Goal: Communication & Community: Answer question/provide support

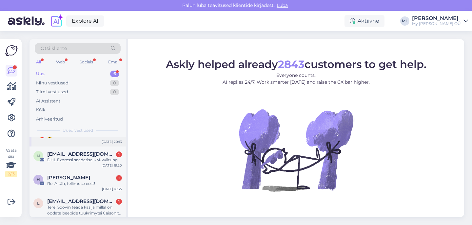
scroll to position [68, 0]
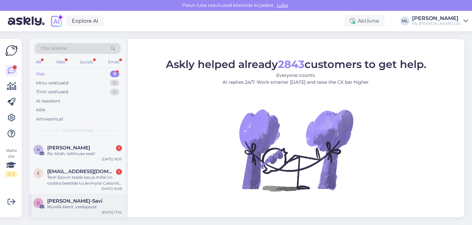
click at [89, 201] on span "[PERSON_NAME]-Savi" at bounding box center [74, 201] width 55 height 6
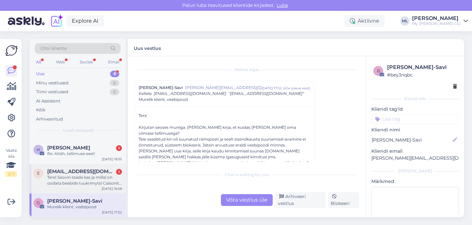
click at [92, 179] on div "Tere! Soovin teada kas ja millal on oodata beebide tuukrimytsi Caisonit suuruse…" at bounding box center [84, 180] width 75 height 12
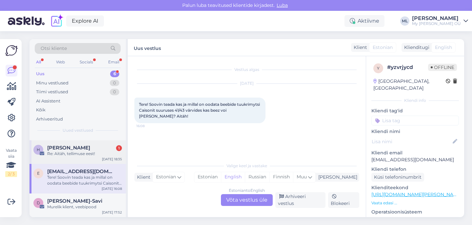
click at [88, 156] on div "H Helen Valdre 1 Re: Aitäh, tellimuse eest! Oct 7 18:35" at bounding box center [78, 152] width 96 height 24
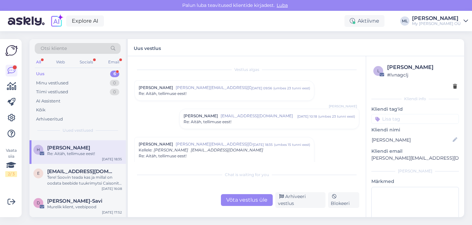
scroll to position [18, 0]
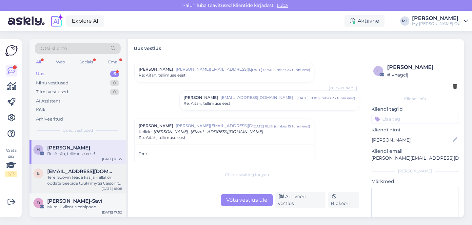
click at [81, 175] on div "Tere! Soovin teada kas ja millal on oodata beebide tuukrimytsi Caisonit suuruse…" at bounding box center [84, 180] width 75 height 12
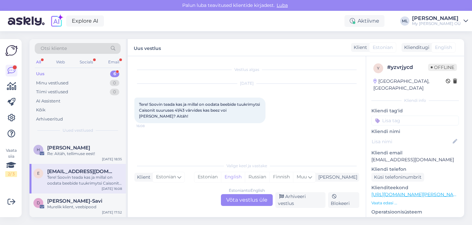
click at [236, 204] on div "Estonian to English Võta vestlus üle" at bounding box center [247, 200] width 52 height 12
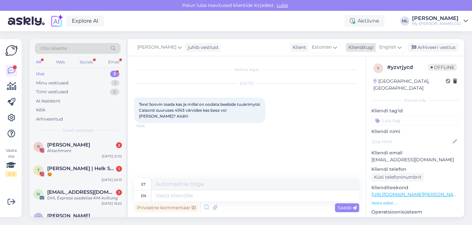
click at [390, 46] on span "English" at bounding box center [387, 47] width 17 height 7
type input "est"
click at [369, 70] on ul "Estonian" at bounding box center [376, 77] width 72 height 16
click at [353, 77] on link "Estonian" at bounding box center [376, 76] width 72 height 10
click at [209, 194] on textarea at bounding box center [246, 194] width 225 height 14
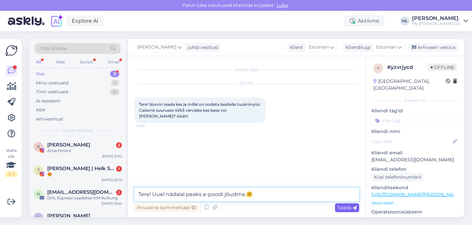
type textarea "Tere! Uuel nädalal peaks e-poodi jõudma 🤗"
click at [339, 208] on span "Saada" at bounding box center [347, 207] width 19 height 6
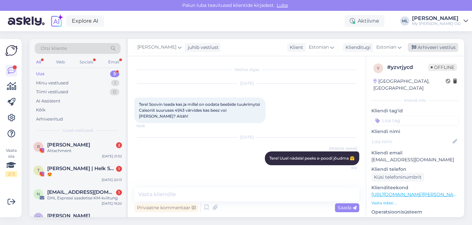
click at [430, 48] on div "Arhiveeri vestlus" at bounding box center [433, 47] width 50 height 9
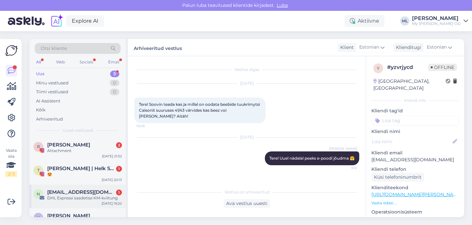
click at [78, 191] on span "noreply@dhl.com" at bounding box center [81, 192] width 68 height 6
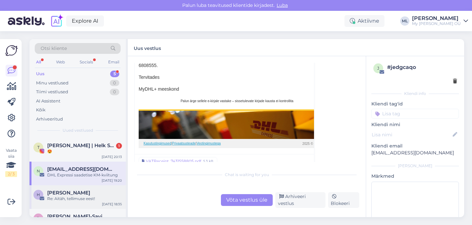
scroll to position [38, 0]
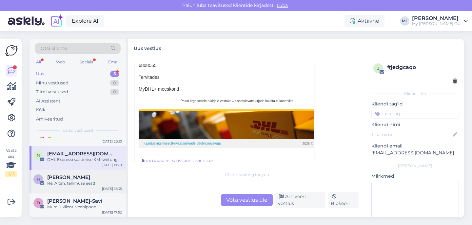
click at [74, 178] on span "Helen Valdre" at bounding box center [68, 177] width 43 height 6
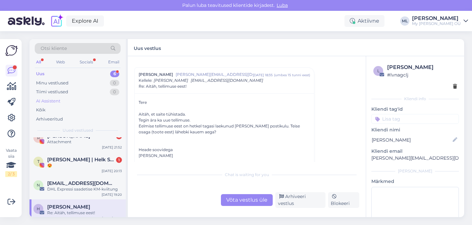
scroll to position [70, 0]
click at [43, 74] on div "Uus" at bounding box center [40, 73] width 9 height 7
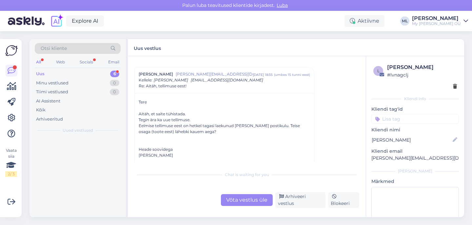
scroll to position [0, 0]
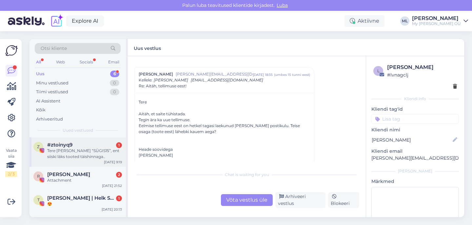
click at [60, 146] on span "#ztoinyq9" at bounding box center [59, 145] width 25 height 6
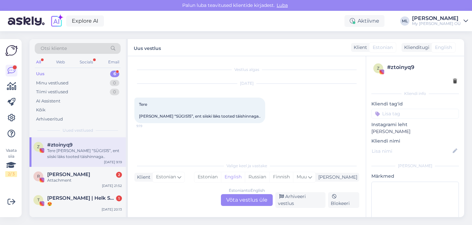
click at [259, 203] on div "Estonian to English Võta vestlus üle" at bounding box center [247, 200] width 52 height 12
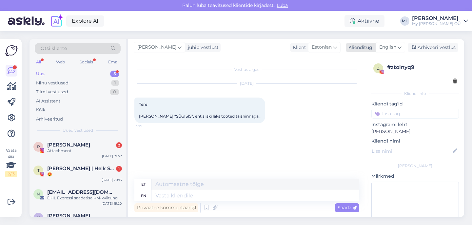
click at [397, 45] on div "English" at bounding box center [391, 47] width 30 height 10
type input "est"
drag, startPoint x: 360, startPoint y: 77, endPoint x: 331, endPoint y: 90, distance: 31.9
click at [360, 77] on link "Estonian" at bounding box center [376, 76] width 72 height 10
click at [167, 197] on textarea at bounding box center [246, 194] width 225 height 14
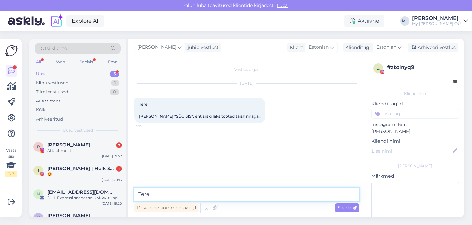
type textarea "Tere!"
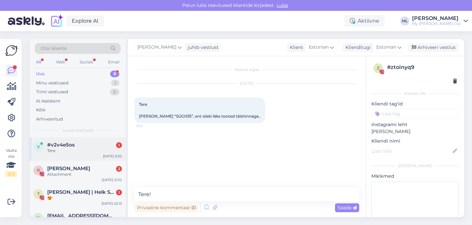
click at [53, 143] on span "#v2v4e5os" at bounding box center [61, 145] width 28 height 6
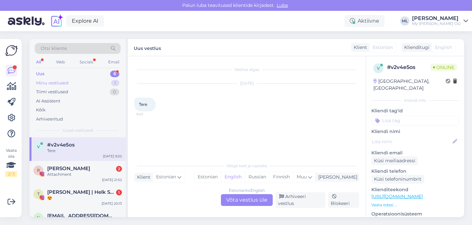
click at [50, 83] on div "Minu vestlused" at bounding box center [52, 83] width 32 height 7
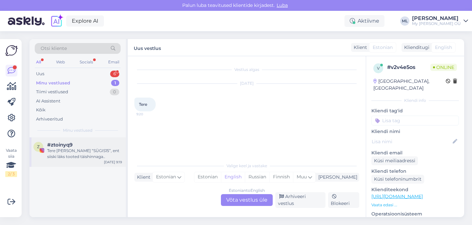
click at [73, 153] on div "Tere Lisasin sooduskoodi “SÜGIS15”, ent siiski läks tooted täishinnaga.." at bounding box center [84, 154] width 75 height 12
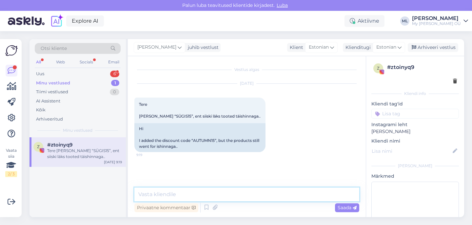
click at [198, 198] on textarea at bounding box center [246, 194] width 225 height 14
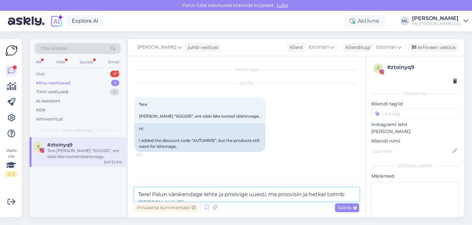
click at [302, 196] on textarea "Tere! Palun värskendage lehte ja proovige uuesti, ma proovisin ja hetkel toimib…" at bounding box center [246, 194] width 225 height 14
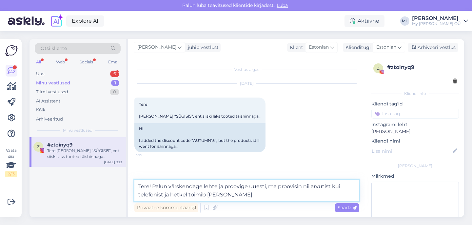
click at [299, 197] on textarea "Tere! Palun värskendage lehte ja proovige uuesti, ma proovisin nii arvutist kui…" at bounding box center [246, 190] width 225 height 22
type textarea "Tere! Palun värskendage lehte ja proovige uuesti, ma proovisin nii arvutist kui…"
click at [341, 209] on span "Saada" at bounding box center [347, 207] width 19 height 6
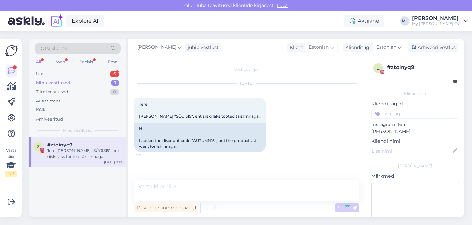
scroll to position [18, 0]
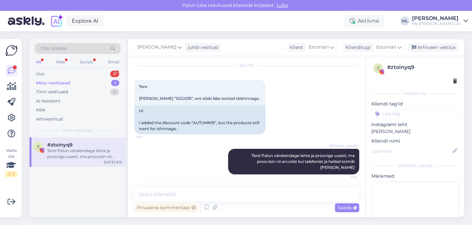
click at [49, 153] on div "Tere! Palun värskendage lehte ja proovige uuesti, ma proovisin nii arvutist kui…" at bounding box center [84, 154] width 75 height 12
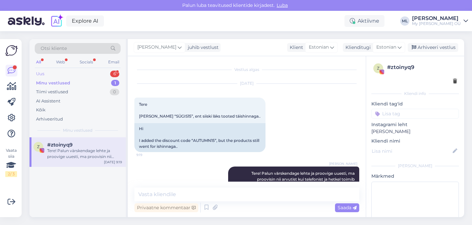
click at [51, 72] on div "Uus 6" at bounding box center [78, 73] width 86 height 9
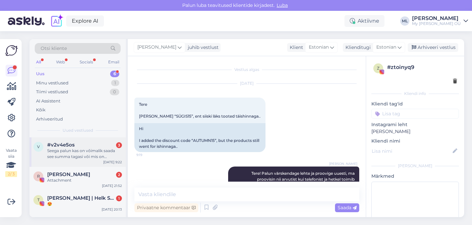
click at [66, 144] on span "#v2v4e5os" at bounding box center [61, 145] width 28 height 6
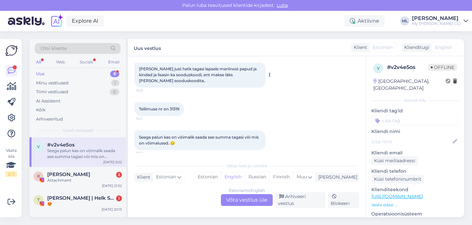
scroll to position [64, 0]
click at [174, 108] on span "Tellimuse nr on 31319" at bounding box center [159, 108] width 40 height 5
copy div "31319 9:21"
click at [176, 125] on div "Seega palun kas on võimalik saada see summa tagasi või mis on võimalused..😔 9:22" at bounding box center [246, 140] width 225 height 34
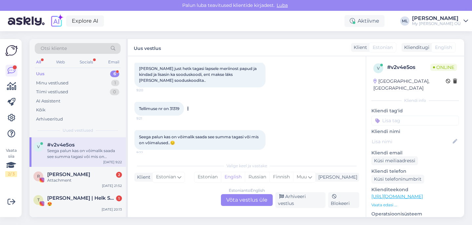
click at [173, 108] on span "Tellimuse nr on 31319" at bounding box center [159, 108] width 40 height 5
copy div "31319 9:21"
click at [44, 84] on div "Minu vestlused" at bounding box center [52, 83] width 32 height 7
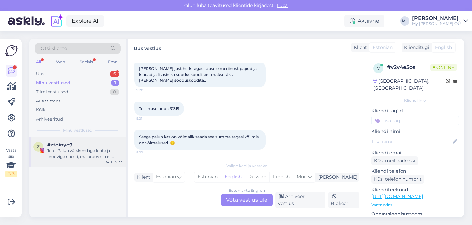
click at [67, 145] on span "#ztoinyq9" at bounding box center [59, 145] width 25 height 6
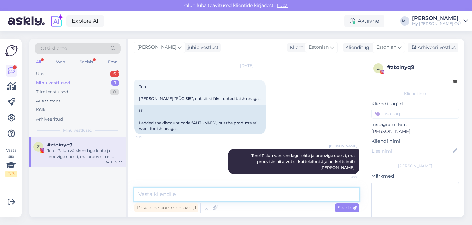
click at [168, 199] on textarea at bounding box center [246, 194] width 225 height 14
type textarea "K"
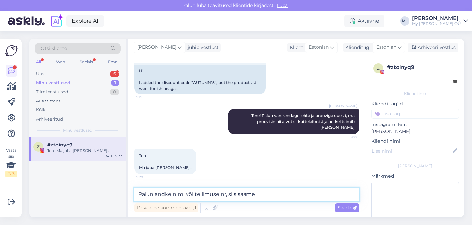
scroll to position [86, 0]
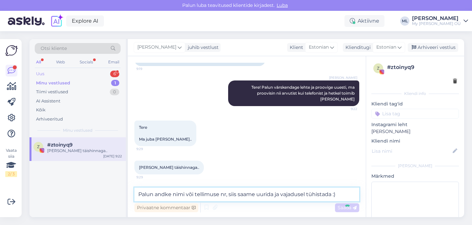
type textarea "Palun andke nimi või tellimuse nr, siis saame uurida ja vajadusel tühistada :)"
click at [43, 75] on div "Uus" at bounding box center [40, 73] width 8 height 7
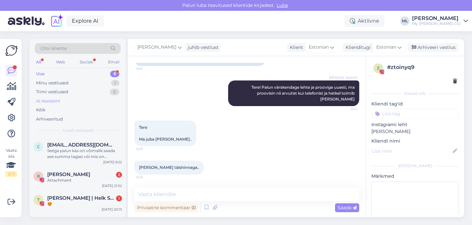
scroll to position [120, 0]
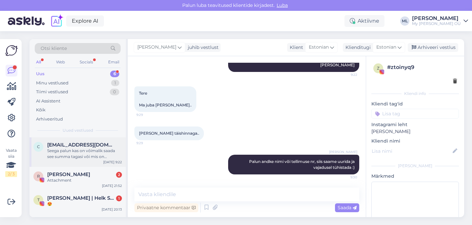
click at [65, 156] on div "Seega palun kas on võimalik saada see summa tagasi või mis on võimalused..😔" at bounding box center [84, 154] width 75 height 12
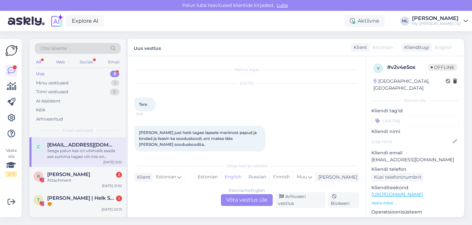
scroll to position [64, 0]
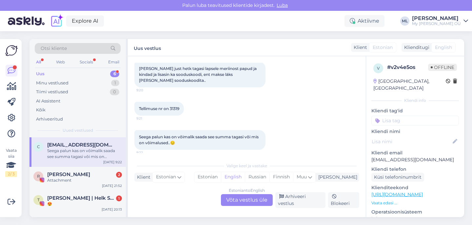
click at [243, 204] on div "Estonian to English Võta vestlus üle" at bounding box center [247, 200] width 52 height 12
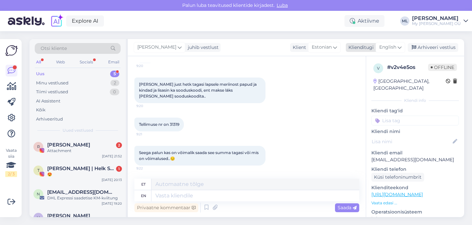
click at [395, 49] on span "English" at bounding box center [387, 47] width 17 height 7
click at [358, 77] on link "Estonian" at bounding box center [376, 76] width 72 height 10
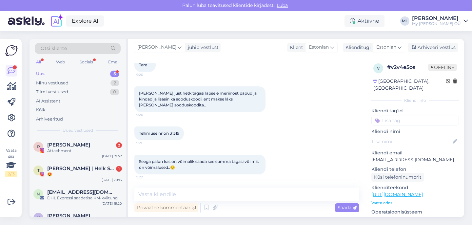
scroll to position [39, 0]
click at [172, 191] on textarea at bounding box center [246, 194] width 225 height 14
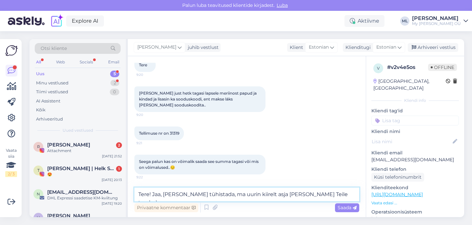
type textarea "Tere! Jaa, ikka saame tühistada, ma uurin kiirelt asja ja annan Teile teada :)"
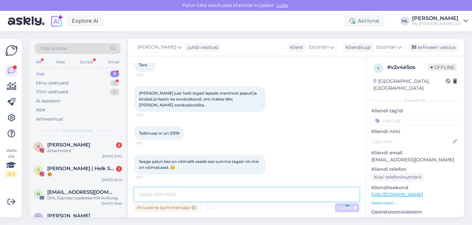
scroll to position [73, 0]
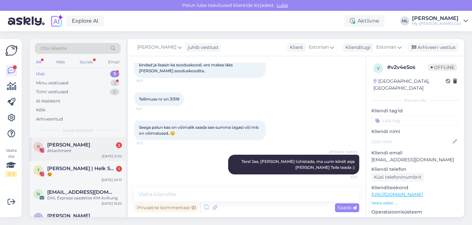
click at [76, 152] on div "Attachment" at bounding box center [84, 151] width 75 height 6
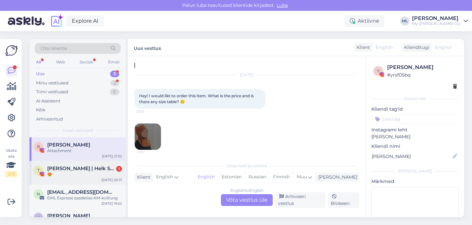
click at [66, 176] on div "😍" at bounding box center [84, 174] width 75 height 6
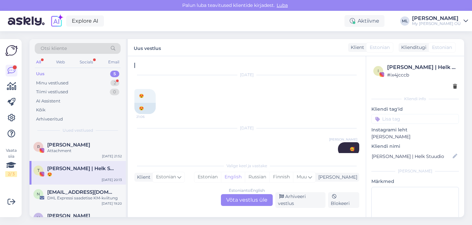
scroll to position [1591, 0]
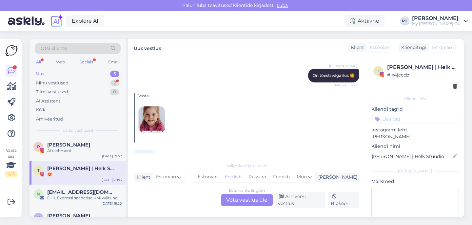
click at [156, 112] on img at bounding box center [152, 119] width 26 height 26
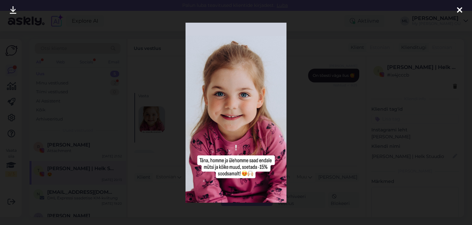
click at [322, 111] on div at bounding box center [236, 112] width 472 height 225
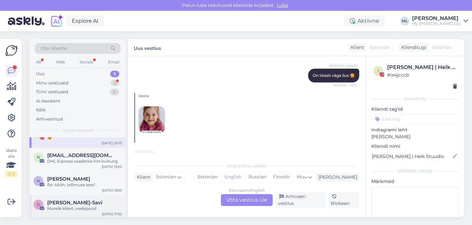
scroll to position [30, 0]
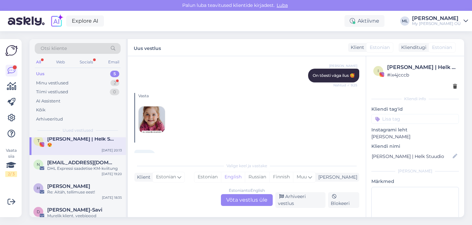
click at [45, 75] on div "Uus 5" at bounding box center [78, 73] width 86 height 9
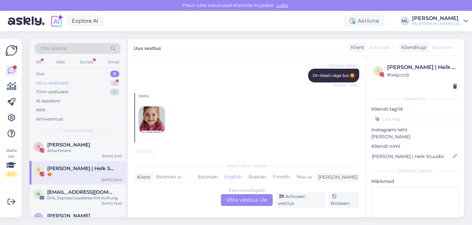
click at [45, 79] on div "Minu vestlused 2" at bounding box center [78, 82] width 86 height 9
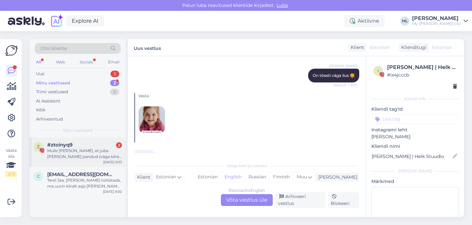
click at [57, 154] on div "Mulle tuli teade, et juba teele pandud (väga kiire tarne, wow 😍)..kas nt tagasi…" at bounding box center [84, 154] width 75 height 12
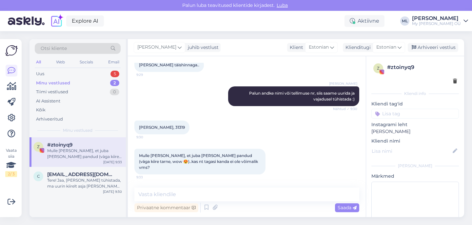
scroll to position [182, 0]
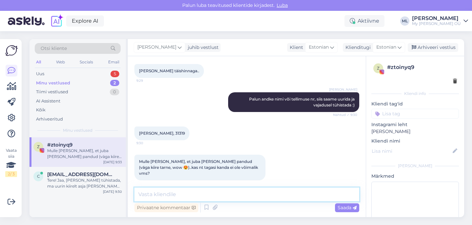
click at [178, 198] on textarea at bounding box center [246, 194] width 225 height 14
type textarea "ä"
type textarea "s"
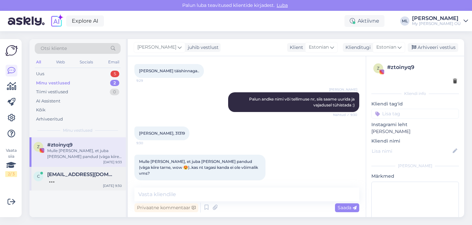
click at [62, 178] on div at bounding box center [84, 180] width 75 height 6
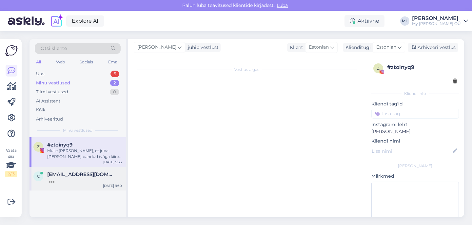
scroll to position [136, 0]
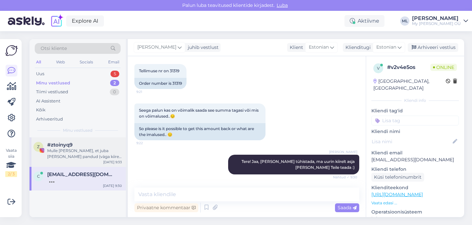
click at [67, 161] on div "z #ztoinyq9 Mulle tuli teade, et juba teele pandud (väga kiire tarne, wow 😍)..k…" at bounding box center [78, 152] width 96 height 30
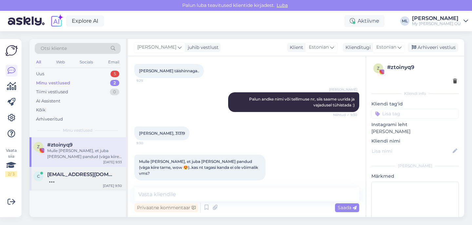
click at [95, 182] on div at bounding box center [84, 180] width 75 height 6
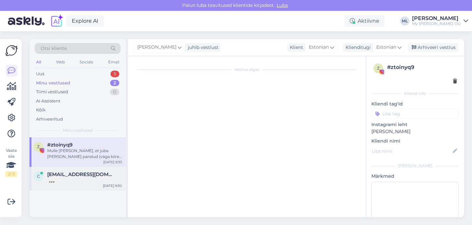
scroll to position [136, 0]
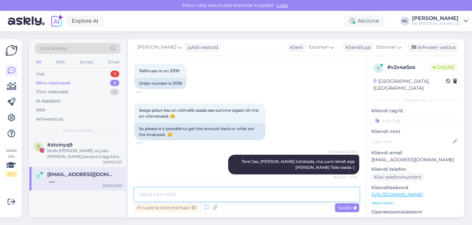
click at [208, 200] on textarea at bounding box center [246, 194] width 225 height 14
type textarea "a"
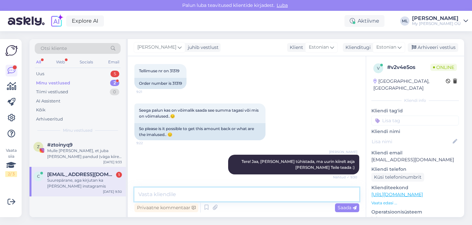
scroll to position [164, 0]
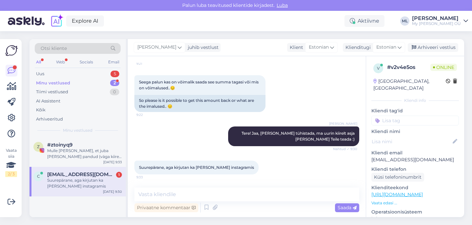
click at [99, 176] on span "catryna.kandla@gmail.com" at bounding box center [81, 174] width 68 height 6
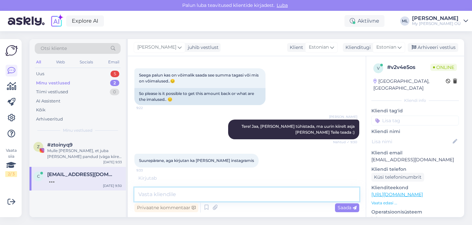
click at [155, 195] on textarea at bounding box center [246, 194] width 225 height 14
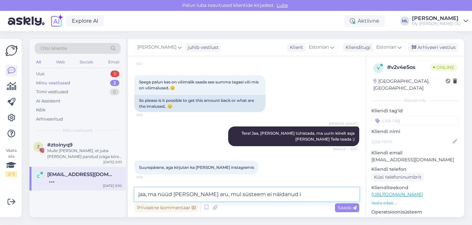
scroll to position [192, 0]
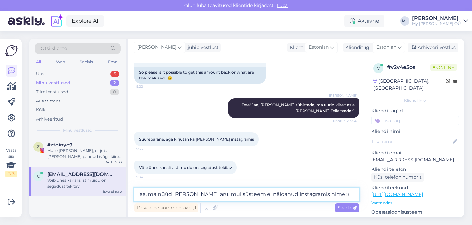
type textarea "jaa, ma nüüd sain aru, mul süsteem ei näidanud instagramis nime :)"
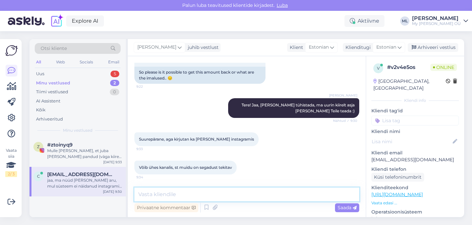
scroll to position [226, 0]
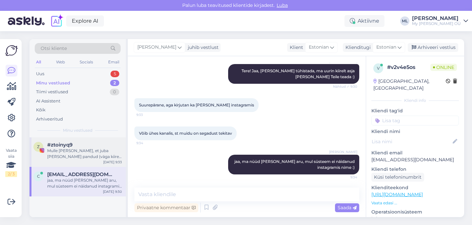
click at [68, 152] on div "Mulle tuli teade, et juba teele pandud (väga kiire tarne, wow 😍)..kas nt tagasi…" at bounding box center [84, 154] width 75 height 12
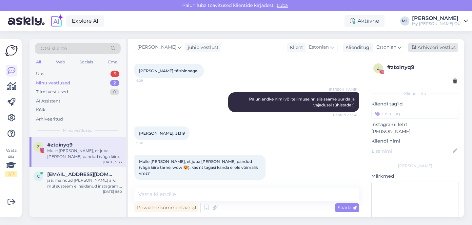
click at [438, 48] on div "Arhiveeri vestlus" at bounding box center [433, 47] width 50 height 9
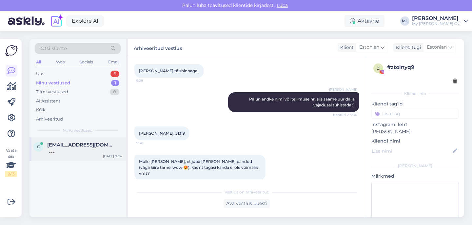
click at [88, 150] on div at bounding box center [84, 151] width 75 height 6
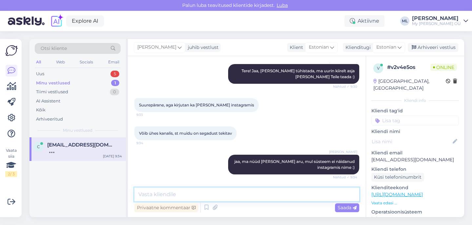
click at [180, 195] on textarea at bounding box center [246, 194] width 225 height 14
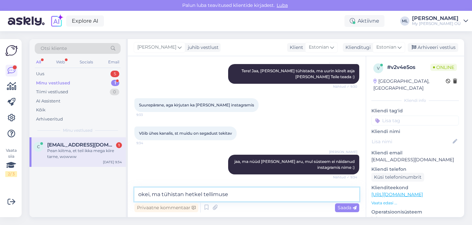
scroll to position [254, 0]
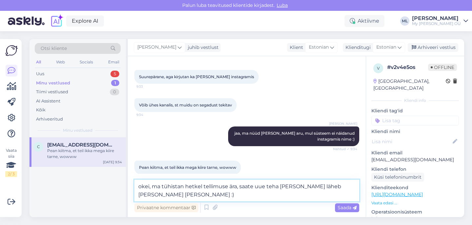
click at [252, 186] on textarea "okei, ma tühistan hetkel tellimuse ära, saate uue teha ja pakk läheb täna Teie …" at bounding box center [246, 190] width 225 height 22
click at [215, 198] on textarea "okei, ma tühistan hetkel tellimuse ära, saate siis uue teha ja pakk läheb täna …" at bounding box center [246, 190] width 225 height 22
click at [286, 186] on textarea "okei, ma tühistan hetkel tellimuse ära, saate siis uue teha ja pakk läheb täna …" at bounding box center [246, 190] width 225 height 22
click at [236, 189] on textarea "okei, ma tühistan hetkel tellimuse ära, saate siis uue teha ja koodi kasutada j…" at bounding box center [246, 190] width 225 height 22
click at [324, 197] on textarea "okei, ma tühistan hetkel tellimuse ära, raha peaks täna ilusti tagasi laekuma, …" at bounding box center [246, 190] width 225 height 22
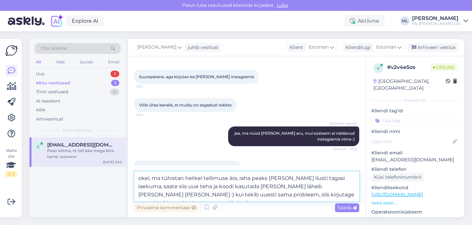
click at [316, 189] on textarea "okei, ma tühistan hetkel tellimuse ära, raha peaks täna ilusti tagasi laekuma, …" at bounding box center [246, 186] width 225 height 30
click at [333, 196] on textarea "okei, ma tühistan hetkel tellimuse ära, raha peaks täna ilusti tagasi laekuma, …" at bounding box center [246, 186] width 225 height 30
type textarea "okei, ma tühistan hetkel tellimuse ära, raha peaks täna ilusti tagasi laekuma, …"
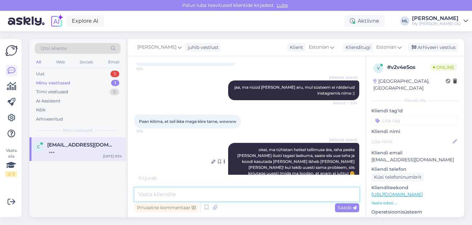
scroll to position [307, 0]
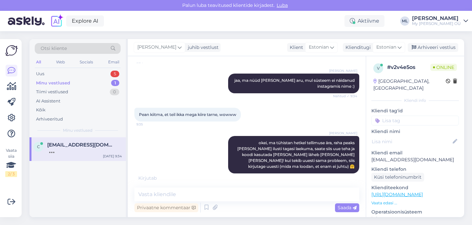
click at [391, 156] on p "catryna.kandla@gmail.com" at bounding box center [415, 159] width 88 height 7
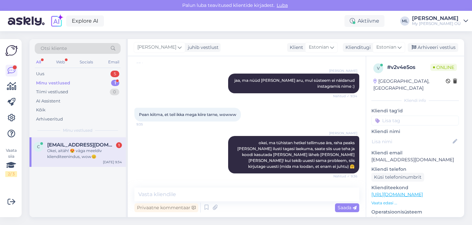
scroll to position [329, 0]
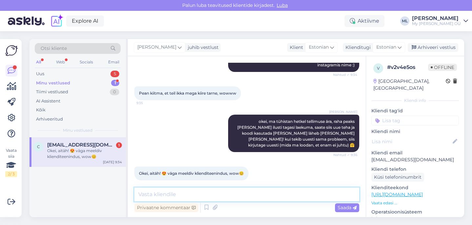
click at [176, 196] on textarea at bounding box center [246, 194] width 225 height 14
click at [91, 154] on div "Okei, aitäh! 😍 väga meeldiv klienditeenindus, wow😊" at bounding box center [84, 154] width 75 height 12
click at [264, 194] on textarea at bounding box center [246, 194] width 225 height 14
type textarea "🥰"
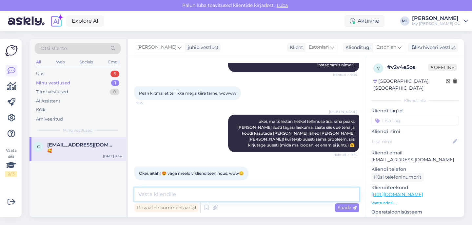
scroll to position [357, 0]
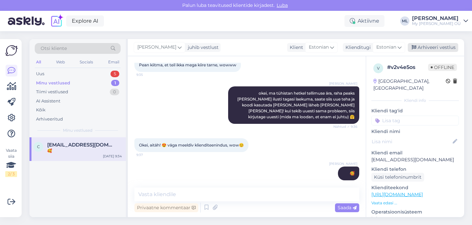
click at [429, 48] on div "Arhiveeri vestlus" at bounding box center [433, 47] width 50 height 9
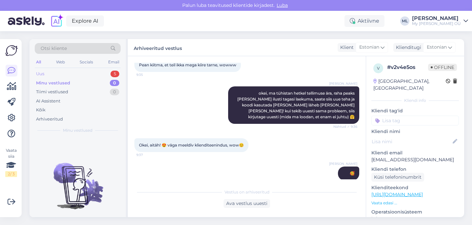
click at [77, 77] on div "Uus 5" at bounding box center [78, 73] width 86 height 9
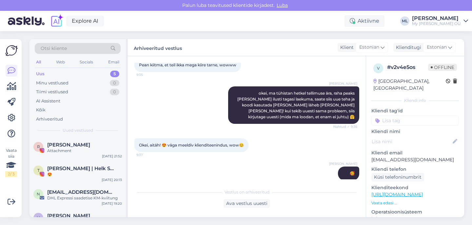
click at [69, 75] on div "Uus 5" at bounding box center [78, 73] width 86 height 9
click at [53, 140] on div "R Renāte Olte Attachment Oct 7 21:52" at bounding box center [78, 149] width 96 height 24
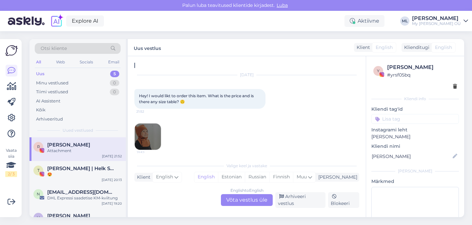
click at [239, 201] on div "English to English Võta vestlus üle" at bounding box center [247, 200] width 52 height 12
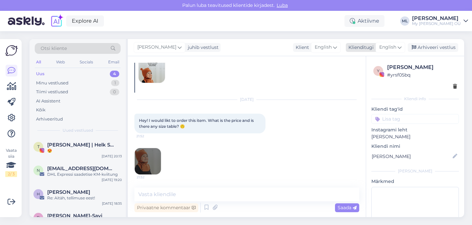
click at [398, 45] on icon at bounding box center [400, 47] width 4 height 7
click at [370, 72] on link "Estonian" at bounding box center [376, 76] width 72 height 10
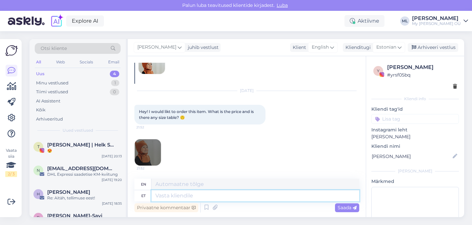
click at [166, 194] on textarea at bounding box center [255, 195] width 208 height 11
type textarea "Hey!"
paste textarea "https://mybreden.com/et/products/korvadega-beebi-meriino-tuukrimuts-maison-uhev…"
type textarea "Hey! https://mybreden.com/et/products/korvadega-beebi-meriino-tuukrimuts-maison…"
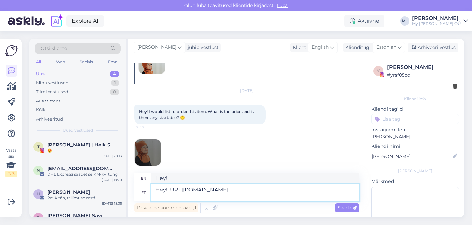
scroll to position [51, 0]
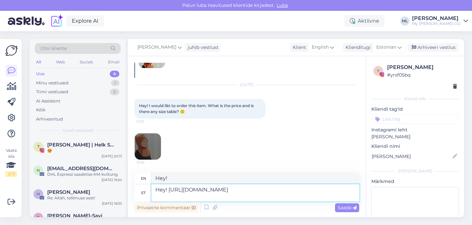
type textarea "Hey! https://mybreden.com/et/products/korvadega-beebi-meriino-tuukrimuts-maison…"
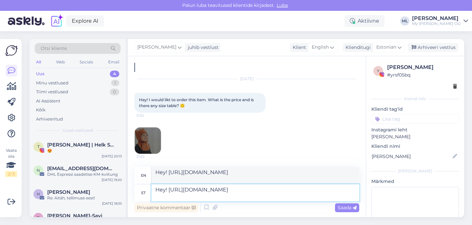
type textarea "Hey! https://mybreden.com/et/products/korvadega-beebi-meriino-tuukrimuts-maison…"
click at [169, 171] on textarea "Hey! https://mybreden.com/et/products/korvadega-beebi-meriino-tuukrimuts-maison…" at bounding box center [255, 175] width 208 height 17
type textarea "Hey! https://mybreden.com/et/products/korvadega-beebi-meriino-tuukrimuts-maison…"
click at [169, 189] on textarea "Hey! https://mybreden.com/et/products/korvadega-beebi-meriino-tuukrimuts-maison…" at bounding box center [255, 192] width 208 height 17
type textarea "Hey! https://mybreden.com/et/products/korvadega-beebi-meriino-tuukrimuts-maison…"
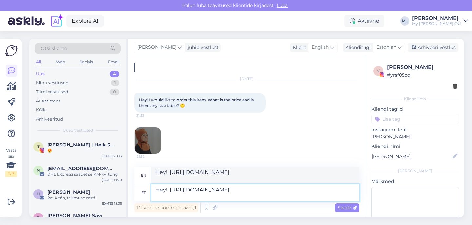
type textarea "Hey! https://mybreden.com/et/products/korvadega-beebi-meriino-tuukrimuts-maison…"
click at [166, 192] on textarea "Hey! https://mybreden.com/et/products/korvadega-beebi-meriino-tuukrimuts-maison…" at bounding box center [255, 192] width 208 height 17
click at [165, 189] on textarea "Hey! https://mybreden.com/et/products/korvadega-beebi-meriino-tuukrimuts-maison…" at bounding box center [255, 192] width 208 height 17
type textarea "H! https://mybreden.com/et/products/korvadega-beebi-meriino-tuukrimuts-maison-u…"
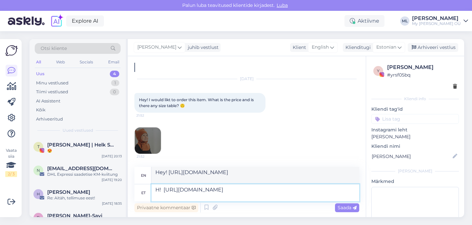
type textarea "Hi! https://mybreden.com/et/products/korvadega-beebi-meriino-tuukrimuts-maison-…"
click at [164, 189] on textarea "Hi! https://mybreden.com/et/products/korvadega-beebi-meriino-tuukrimuts-maison-…" at bounding box center [255, 192] width 208 height 17
type textarea "Hi! https://mybreden.com/et/products/korvadega-beebi-meriino-tuukrimuts-maison-…"
type textarea "Hi! Here it is https://mybreden.com/et/products/korvadega-beebi-meriino-tuukrim…"
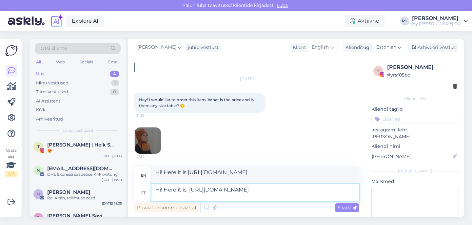
click at [189, 189] on textarea "Hi! Here it is https://mybreden.com/et/products/korvadega-beebi-meriino-tuukrim…" at bounding box center [255, 192] width 208 height 17
click at [188, 189] on textarea "Hi! Here it is https://mybreden.com/et/products/korvadega-beebi-meriino-tuukrim…" at bounding box center [255, 192] width 208 height 17
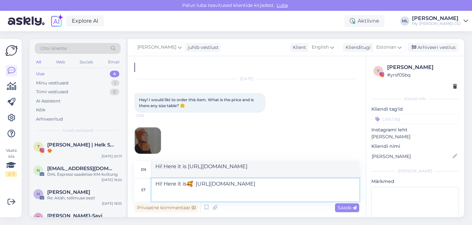
scroll to position [61, 0]
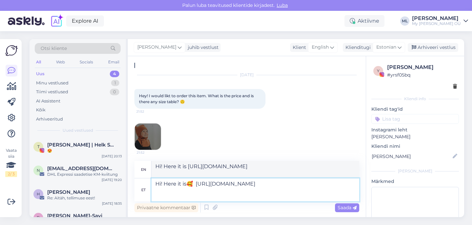
click at [188, 185] on textarea "Hi! Here it is🥰 https://mybreden.com/et/products/korvadega-beebi-meriino-tuukri…" at bounding box center [255, 189] width 208 height 23
type textarea "Hi! Here it is 🥰 https://mybreden.com/et/products/korvadega-beebi-meriino-tuukr…"
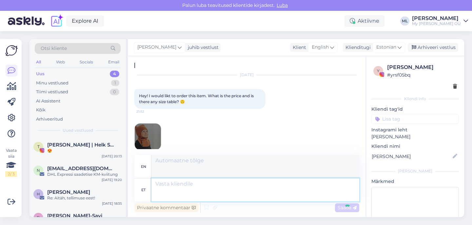
scroll to position [134, 0]
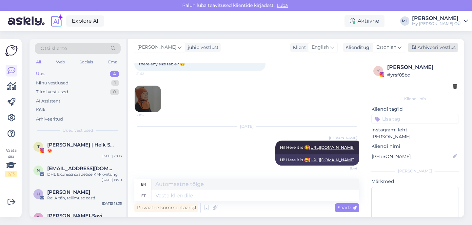
click at [427, 46] on div "Arhiveeri vestlus" at bounding box center [433, 47] width 50 height 9
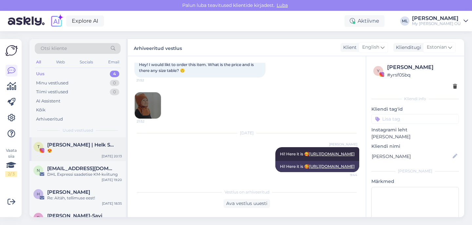
click at [74, 150] on div "😍" at bounding box center [84, 151] width 75 height 6
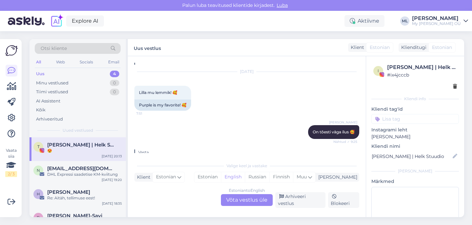
scroll to position [1591, 0]
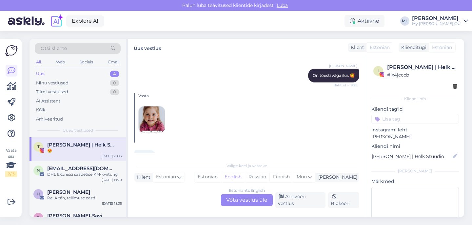
click at [148, 106] on img at bounding box center [152, 119] width 26 height 26
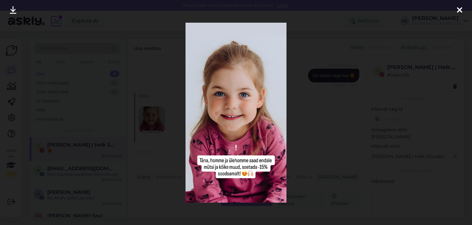
click at [465, 10] on div at bounding box center [459, 10] width 13 height 21
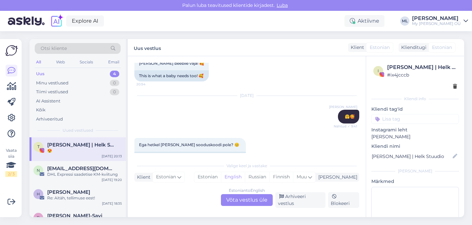
scroll to position [1214, 0]
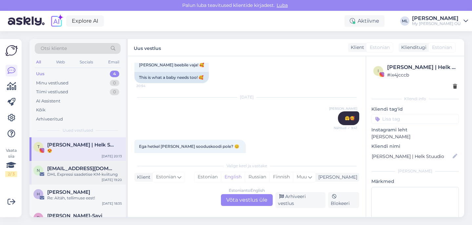
click at [68, 171] on div "DHL Expressi saadetise KM-kviitung" at bounding box center [84, 174] width 75 height 6
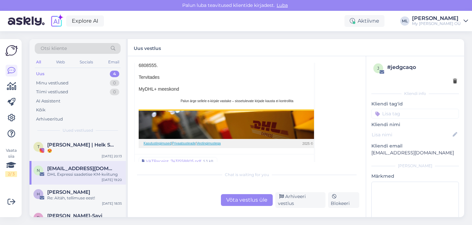
scroll to position [172, 0]
click at [203, 158] on div "5.3 kB" at bounding box center [208, 161] width 11 height 6
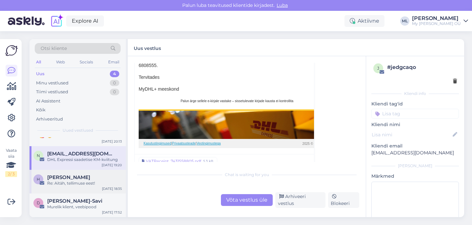
click at [64, 186] on div "H Helen Valdre Re: Aitäh, tellimuse eest! Oct 7 18:35" at bounding box center [78, 182] width 96 height 24
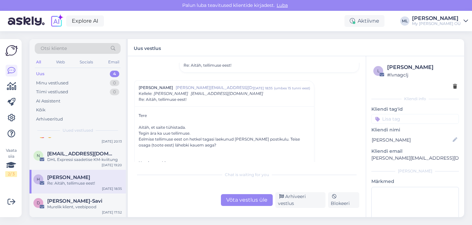
click at [261, 203] on div "Võta vestlus üle" at bounding box center [247, 200] width 52 height 12
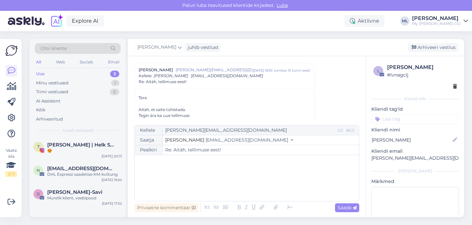
click at [223, 136] on button "Stella info@mybreden.com" at bounding box center [229, 139] width 128 height 7
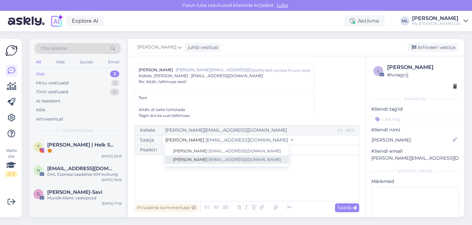
click at [209, 160] on span "info@mybreden.com" at bounding box center [245, 159] width 72 height 5
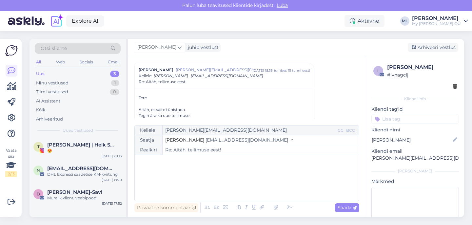
click at [159, 177] on div "﻿" at bounding box center [247, 177] width 218 height 39
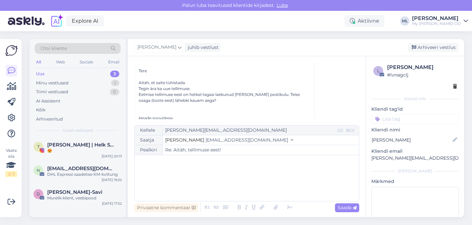
scroll to position [119, 0]
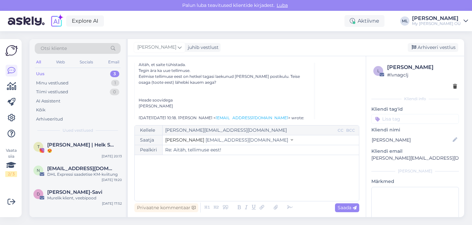
click at [167, 167] on div "﻿" at bounding box center [247, 177] width 218 height 39
click at [228, 177] on span "Nüüd peaks korras olema, väike viperus" at bounding box center [183, 175] width 90 height 6
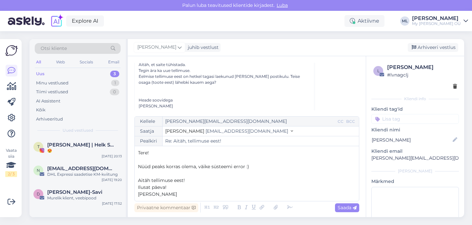
click at [173, 188] on p "Ilusat päeva!" at bounding box center [247, 187] width 218 height 7
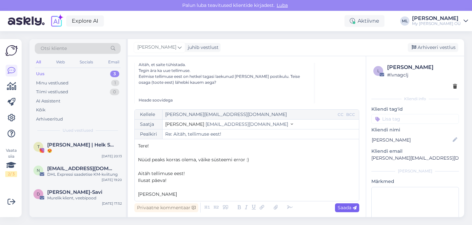
click at [346, 208] on span "Saada" at bounding box center [347, 207] width 19 height 6
type input "Re: Aitäh, tellimuse eest!"
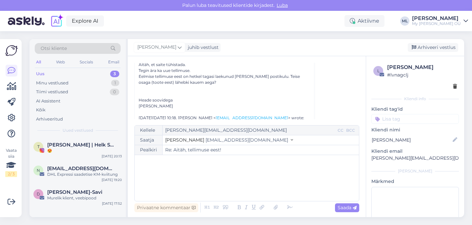
scroll to position [235, 0]
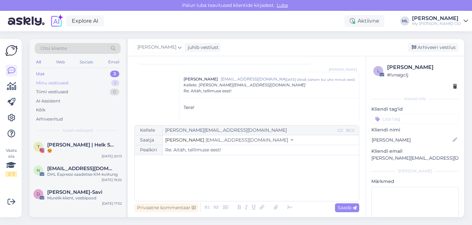
click at [59, 84] on div "Minu vestlused" at bounding box center [52, 83] width 32 height 7
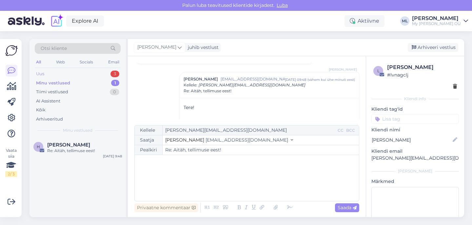
click at [41, 73] on div "Uus" at bounding box center [40, 73] width 8 height 7
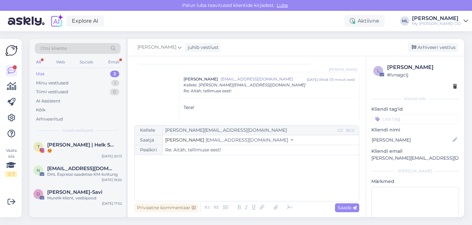
click at [39, 75] on div "Uus" at bounding box center [40, 73] width 9 height 7
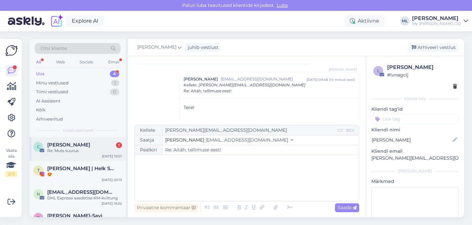
click at [72, 155] on div "C Caroline Erm 1 Re: Muts suurus Oct 8 10:01" at bounding box center [78, 149] width 96 height 24
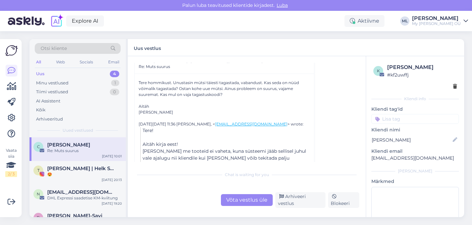
scroll to position [90, 0]
click at [246, 202] on div "Võta vestlus üle" at bounding box center [247, 200] width 52 height 12
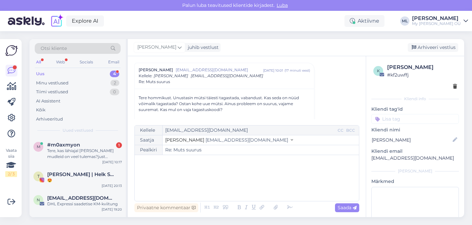
click at [206, 141] on span "info@mybreden.com" at bounding box center [247, 140] width 83 height 6
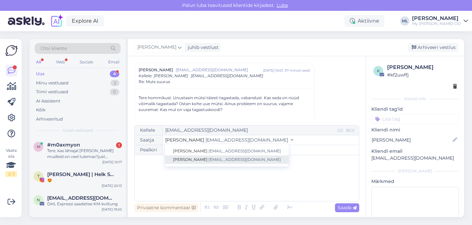
click at [209, 159] on span "info@mybreden.com" at bounding box center [245, 159] width 72 height 5
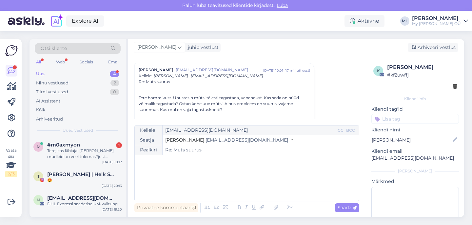
click at [169, 172] on div "﻿" at bounding box center [247, 177] width 218 height 39
click at [58, 147] on span "#m0axmyon" at bounding box center [63, 145] width 33 height 6
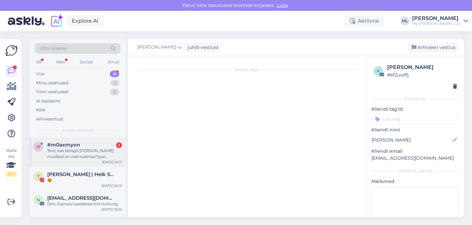
scroll to position [0, 0]
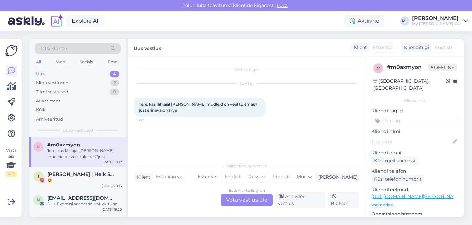
click at [55, 71] on div "Uus 4" at bounding box center [78, 73] width 86 height 9
click at [65, 154] on div "Tere, kas lähiajal caison mudleid on veel tulemas?just erinevaid värve" at bounding box center [84, 154] width 75 height 12
click at [70, 190] on div "n noreply@dhl.com DHL Expressi saadetise KM-kviitung Oct 7 19:20" at bounding box center [78, 202] width 96 height 24
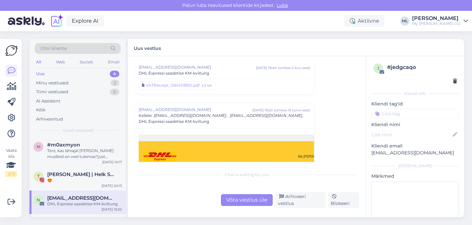
click at [72, 203] on div "DHL Expressi saadetise KM-kviitung" at bounding box center [84, 204] width 75 height 6
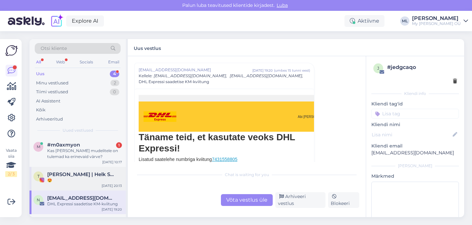
drag, startPoint x: 60, startPoint y: 178, endPoint x: 91, endPoint y: 176, distance: 31.3
click at [60, 178] on div "😍" at bounding box center [84, 180] width 75 height 6
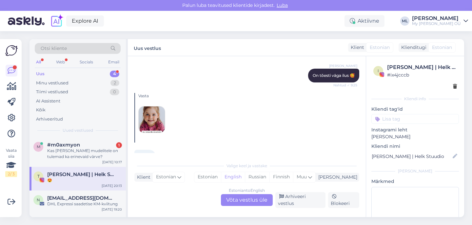
drag, startPoint x: 231, startPoint y: 206, endPoint x: 235, endPoint y: 204, distance: 4.9
click at [231, 206] on div "Estonian to English Võta vestlus üle" at bounding box center [247, 200] width 52 height 12
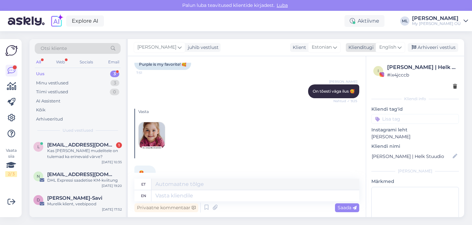
click at [396, 48] on span "English" at bounding box center [387, 47] width 17 height 7
type input "est"
drag, startPoint x: 356, startPoint y: 80, endPoint x: 329, endPoint y: 100, distance: 33.8
click at [356, 80] on link "Estonian" at bounding box center [376, 76] width 72 height 10
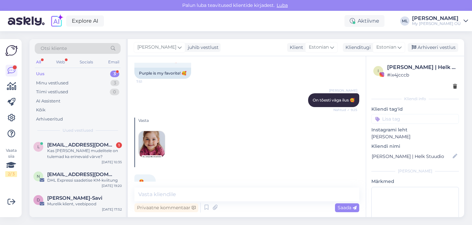
click at [204, 186] on div "Vestlus algas Vasta Sep 17 2025 😍 21:06 😍 Sep 18 2025 Mari-Liis 🥰 Nähtud ✓ 9:39…" at bounding box center [247, 136] width 238 height 161
click at [204, 190] on textarea at bounding box center [246, 194] width 225 height 14
type textarea "🤗"
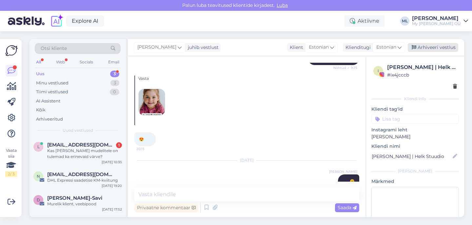
click at [424, 44] on div "Arhiveeri vestlus" at bounding box center [433, 47] width 50 height 9
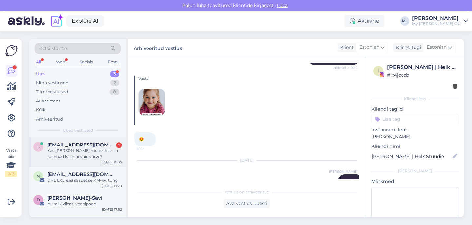
click at [82, 156] on div "Kas caison mudelitele on tulemad ka erinevaid värve?" at bounding box center [84, 154] width 75 height 12
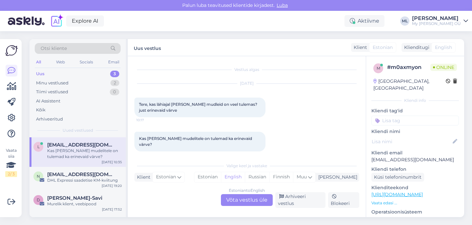
click at [243, 201] on div "Estonian to English Võta vestlus üle" at bounding box center [247, 200] width 52 height 12
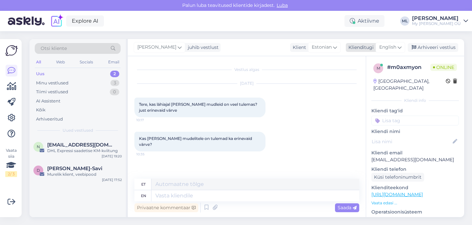
click at [392, 45] on span "English" at bounding box center [387, 47] width 17 height 7
click at [362, 74] on link "Estonian" at bounding box center [376, 76] width 72 height 10
click at [183, 194] on textarea at bounding box center [246, 194] width 225 height 14
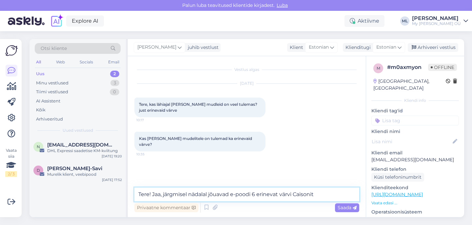
click at [231, 192] on textarea "Tere! Jaa, järgmisel nädalal jõuavad e-poodi 6 erinevat värvi Caisonit" at bounding box center [246, 194] width 225 height 14
click at [232, 194] on textarea "Tere! Jaa, järgmisel nädalal jõuavad e-poodi 6 erinevat värvi Caisonit" at bounding box center [246, 194] width 225 height 14
click at [315, 191] on textarea "Tere! Jaa, järgmisel nädalal jõuab e-poodi 6 erinevat värvi Caisonit" at bounding box center [246, 194] width 225 height 14
type textarea "Tere! Jaa, järgmisel nädalal jõuab e-poodi 6 erinevat värvi Caisonit 🤗"
drag, startPoint x: 352, startPoint y: 207, endPoint x: 357, endPoint y: 202, distance: 7.2
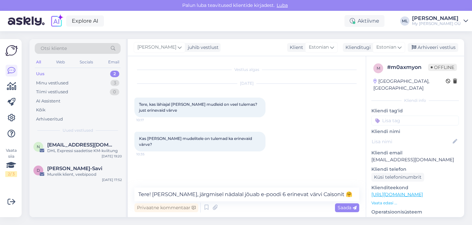
click at [352, 207] on span "Saada" at bounding box center [347, 207] width 19 height 6
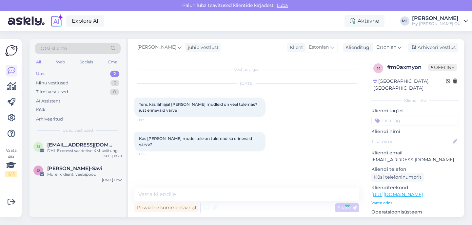
scroll to position [5, 0]
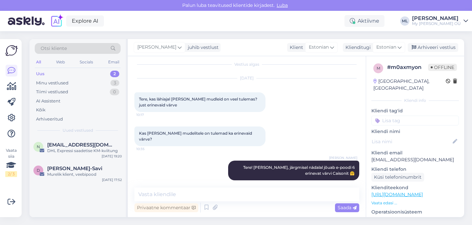
drag, startPoint x: 420, startPoint y: 48, endPoint x: 323, endPoint y: 78, distance: 100.9
click at [420, 48] on div "Arhiveeri vestlus" at bounding box center [433, 47] width 50 height 9
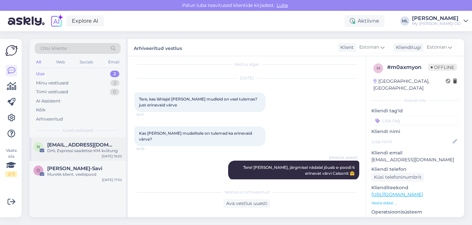
click at [89, 149] on div "DHL Expressi saadetise KM-kviitung" at bounding box center [84, 151] width 75 height 6
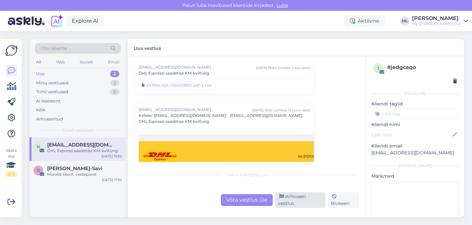
click at [306, 198] on div "Arhiveeri vestlus" at bounding box center [300, 200] width 50 height 16
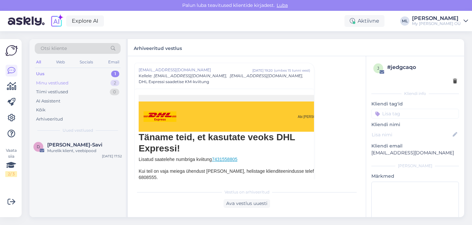
click at [65, 83] on div "Minu vestlused" at bounding box center [52, 83] width 32 height 7
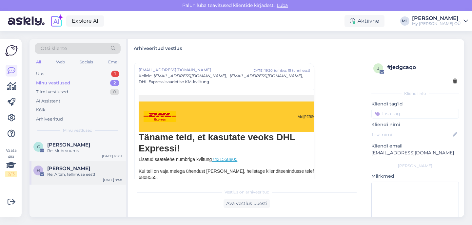
click at [64, 166] on span "Helen Valdre" at bounding box center [68, 168] width 43 height 6
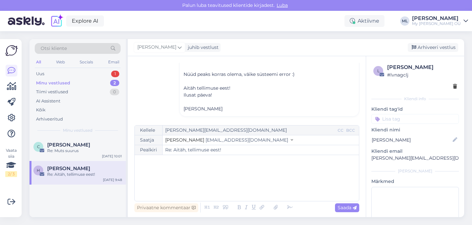
scroll to position [141, 0]
click at [438, 44] on div "Arhiveeri vestlus" at bounding box center [433, 47] width 50 height 9
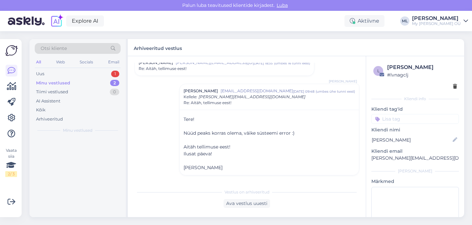
scroll to position [81, 0]
click at [57, 151] on div "Re: Muts suurus" at bounding box center [84, 151] width 75 height 6
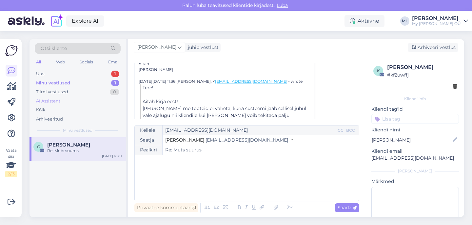
scroll to position [195, 0]
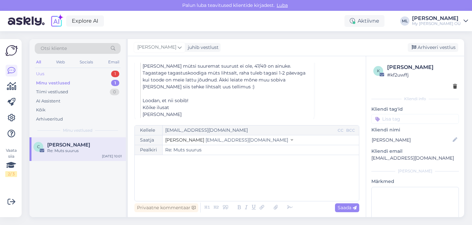
drag, startPoint x: 105, startPoint y: 82, endPoint x: 101, endPoint y: 77, distance: 6.4
click at [104, 82] on div "Minu vestlused 1" at bounding box center [78, 82] width 86 height 9
click at [100, 73] on div "Uus 1" at bounding box center [78, 73] width 86 height 9
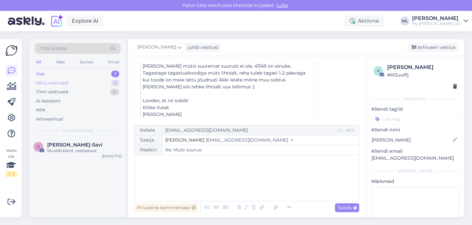
click at [78, 84] on div "Minu vestlused 1" at bounding box center [78, 82] width 86 height 9
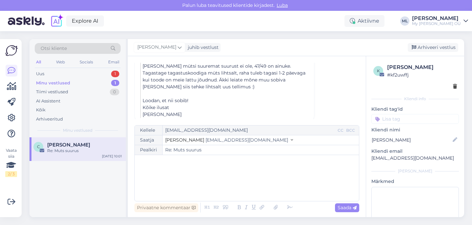
click at [206, 140] on span "info@mybreden.com" at bounding box center [247, 140] width 83 height 6
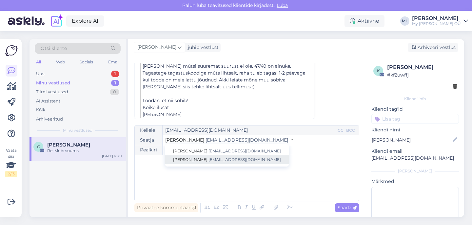
click at [186, 157] on span "[PERSON_NAME]" at bounding box center [190, 159] width 34 height 5
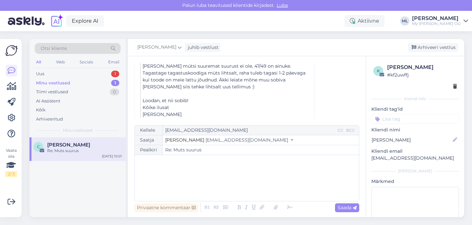
click at [184, 168] on div "﻿" at bounding box center [247, 177] width 218 height 39
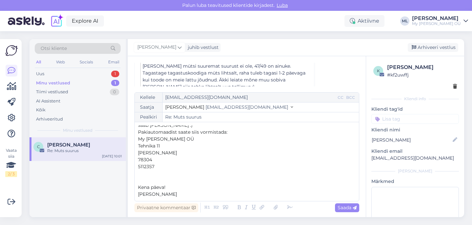
scroll to position [10, 0]
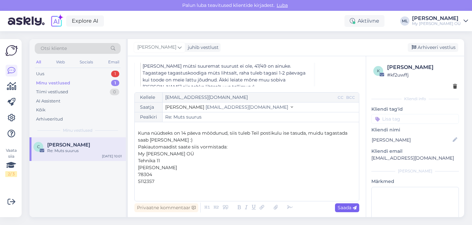
click at [350, 209] on span "Saada" at bounding box center [347, 207] width 19 height 6
type input "Re: Re: Muts suurus"
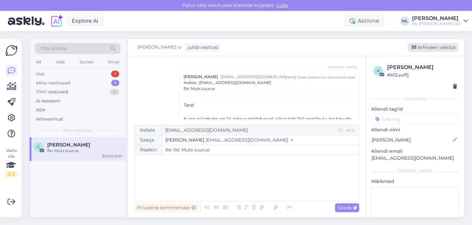
click at [417, 47] on div "Arhiveeri vestlus" at bounding box center [433, 47] width 50 height 9
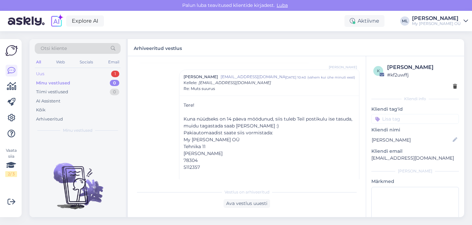
click at [88, 71] on div "Uus 1" at bounding box center [78, 73] width 86 height 9
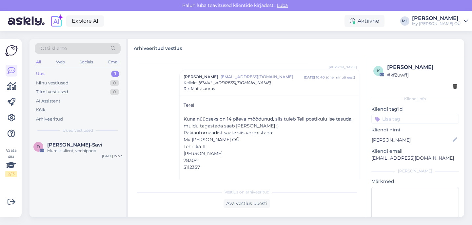
click at [76, 74] on div "Uus 1" at bounding box center [78, 73] width 86 height 9
click at [59, 72] on div "Uus 1" at bounding box center [78, 73] width 86 height 9
click at [60, 145] on span "[PERSON_NAME]-Savi" at bounding box center [74, 145] width 55 height 6
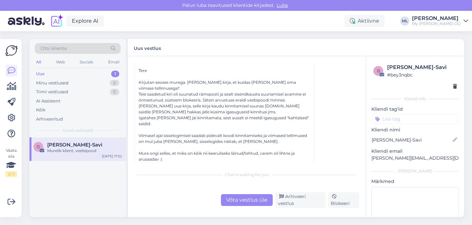
scroll to position [44, 0]
click at [258, 203] on div "Võta vestlus üle" at bounding box center [247, 200] width 52 height 12
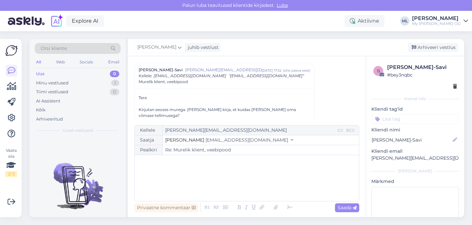
click at [209, 143] on div "Saatja Stella info@mybreden.com" at bounding box center [247, 140] width 224 height 10
drag, startPoint x: 211, startPoint y: 140, endPoint x: 209, endPoint y: 144, distance: 4.1
click at [211, 140] on span "info@mybreden.com" at bounding box center [247, 140] width 83 height 6
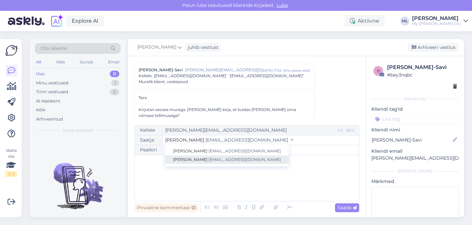
click at [201, 156] on link "Mari-Liis info@mybreden.com" at bounding box center [227, 159] width 124 height 9
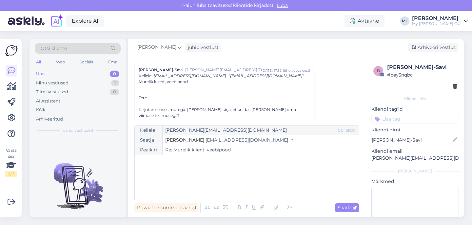
click at [185, 172] on div "﻿" at bounding box center [247, 177] width 218 height 39
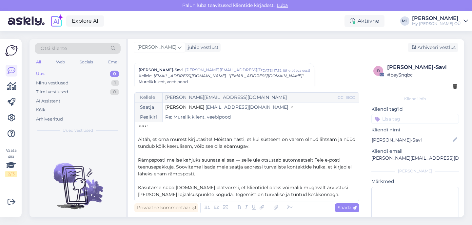
scroll to position [0, 0]
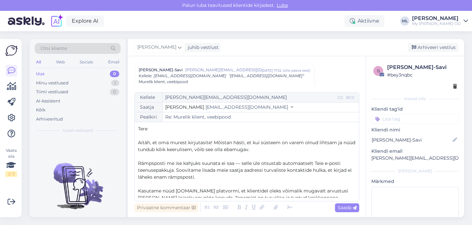
click at [152, 130] on p "Tere" at bounding box center [247, 128] width 218 height 7
click at [267, 150] on p "Aitäh, et oma murest kirjutasite! Mõistan hästi, et kui süsteem on varem olnud …" at bounding box center [247, 146] width 218 height 14
drag, startPoint x: 318, startPoint y: 143, endPoint x: 330, endPoint y: 149, distance: 13.2
click at [319, 143] on span "Aitäh, et oma murest kirjutasite! Mõistan hästi, et kui süsteem on varem olnud …" at bounding box center [247, 145] width 219 height 13
click at [316, 146] on p "Aitäh, et oma murest kirjutasite! Mõistan hästi, et kui süsteem on varem olnud …" at bounding box center [247, 146] width 218 height 14
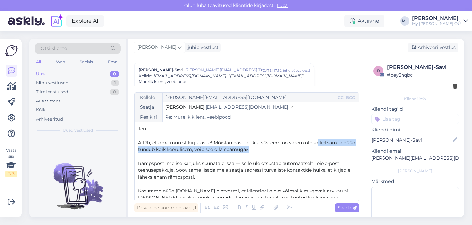
click at [319, 142] on span "Aitäh, et oma murest kirjutasite! Mõistan hästi, et kui süsteem on varem olnud …" at bounding box center [247, 145] width 219 height 13
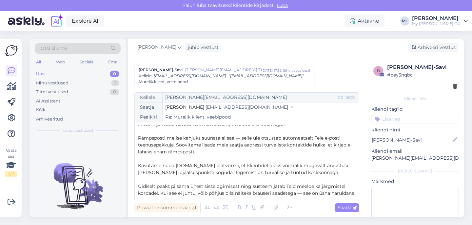
scroll to position [26, 0]
click at [285, 165] on span "Kasutame nüüd Judge.me platvormi, et klientidel oleks võimalik mugavalt arvustu…" at bounding box center [243, 168] width 211 height 13
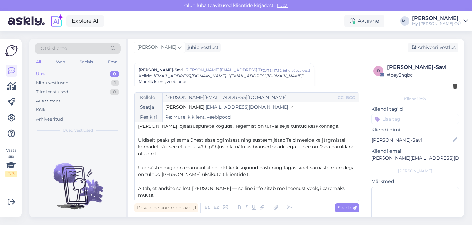
scroll to position [72, 0]
click at [262, 175] on p "Uue süsteemiga on enamikul klientidel kõik sujunud hästi ning tagasisidet sarna…" at bounding box center [247, 171] width 218 height 14
drag, startPoint x: 310, startPoint y: 175, endPoint x: 258, endPoint y: 173, distance: 51.8
click at [258, 173] on p "Uue süsteemiga on enamikul klientidel kõik sujunud hästi ning tagasisidet sarna…" at bounding box center [247, 171] width 218 height 14
click at [341, 187] on p "Aitäh, et andsite sellest märku — selline info aitab meil teenust veelgi parema…" at bounding box center [247, 191] width 218 height 14
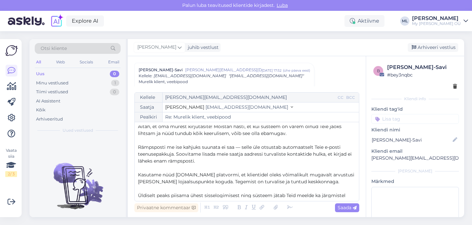
scroll to position [0, 0]
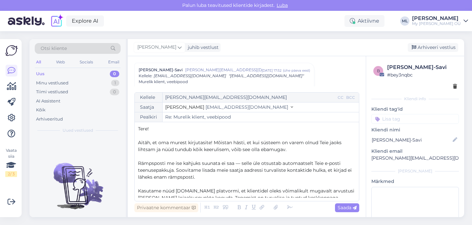
click at [201, 162] on span "Rämpsposti me ise kahjuks suunata ei saa — selle üle otsustab automaatselt Teie…" at bounding box center [245, 170] width 215 height 20
click at [348, 208] on span "Saada" at bounding box center [347, 207] width 19 height 6
type input "Re: Re: Murelik klient, veebipood"
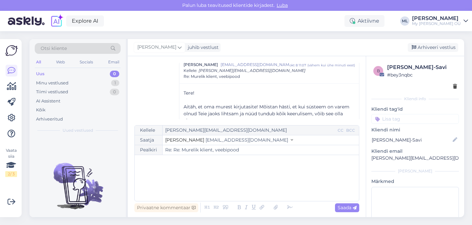
scroll to position [826, 0]
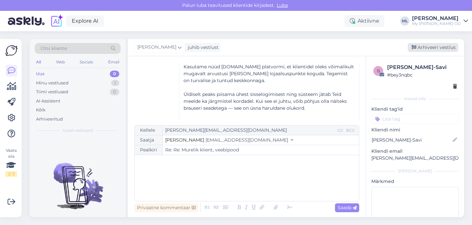
click at [427, 50] on div "Arhiveeri vestlus" at bounding box center [433, 47] width 50 height 9
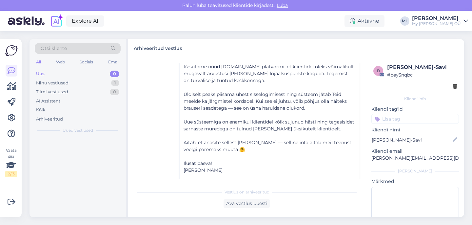
scroll to position [708, 0]
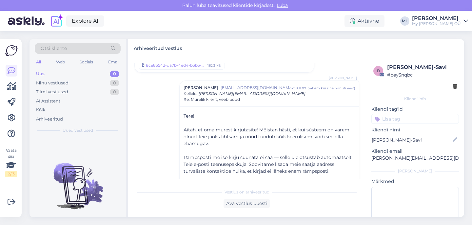
drag, startPoint x: 49, startPoint y: 74, endPoint x: 54, endPoint y: 76, distance: 5.4
click at [49, 74] on div "Uus 0" at bounding box center [78, 73] width 86 height 9
click at [55, 74] on div "Uus 0" at bounding box center [78, 73] width 86 height 9
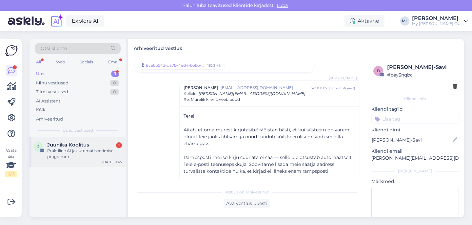
click at [66, 150] on div "Praktiline AI ja automatiseerimise programm" at bounding box center [84, 154] width 75 height 12
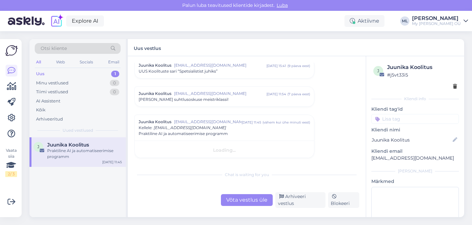
scroll to position [639, 0]
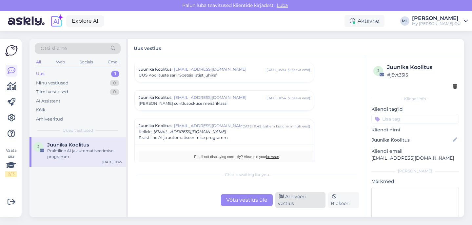
click at [293, 199] on div "Arhiveeri vestlus" at bounding box center [300, 200] width 50 height 16
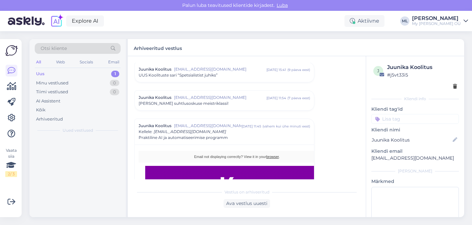
scroll to position [694, 0]
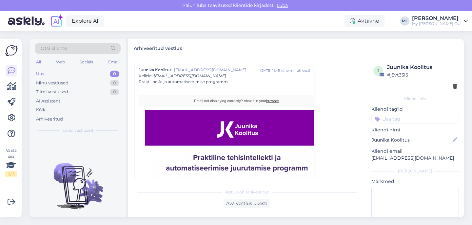
click at [72, 75] on div "Uus 0" at bounding box center [78, 73] width 86 height 9
